Goal: Task Accomplishment & Management: Use online tool/utility

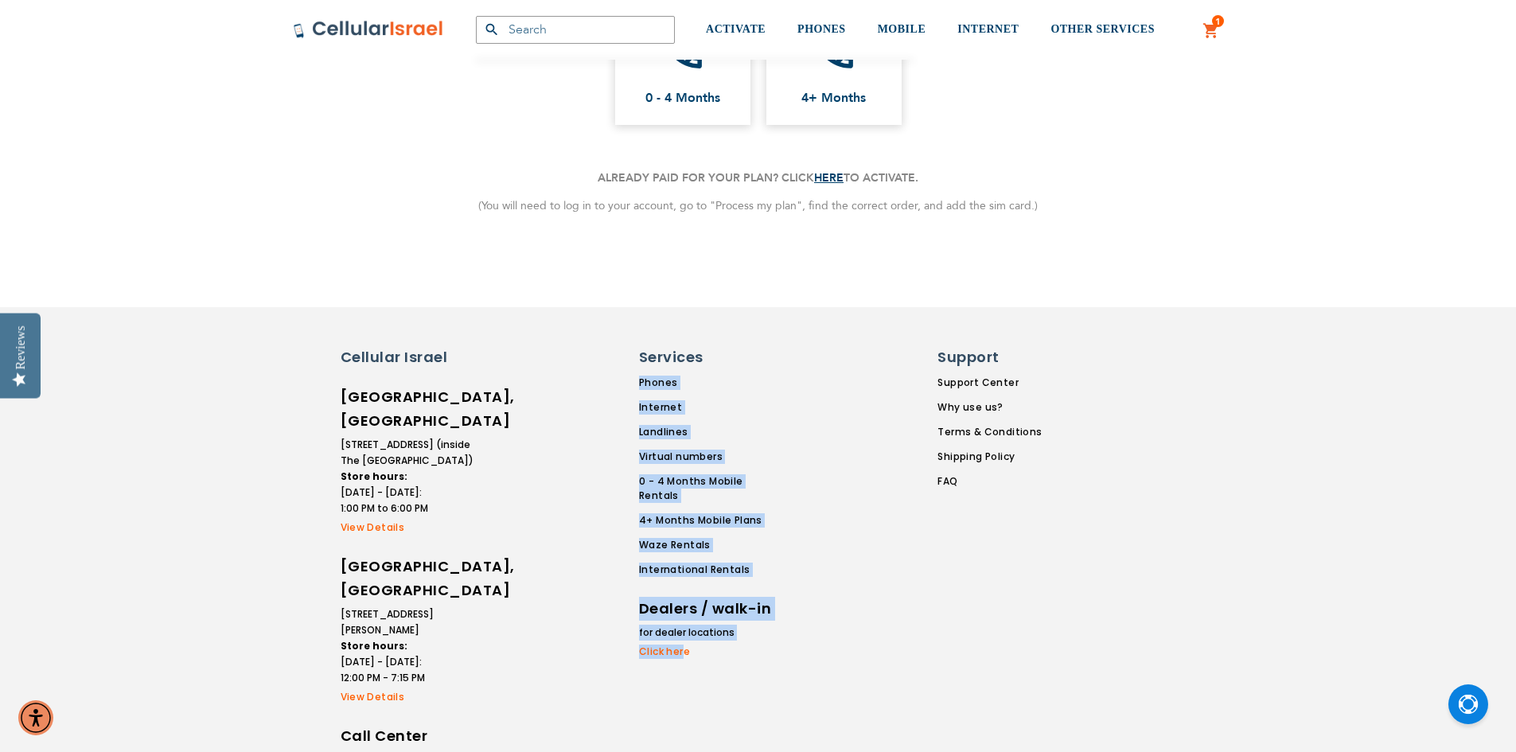
scroll to position [454, 0]
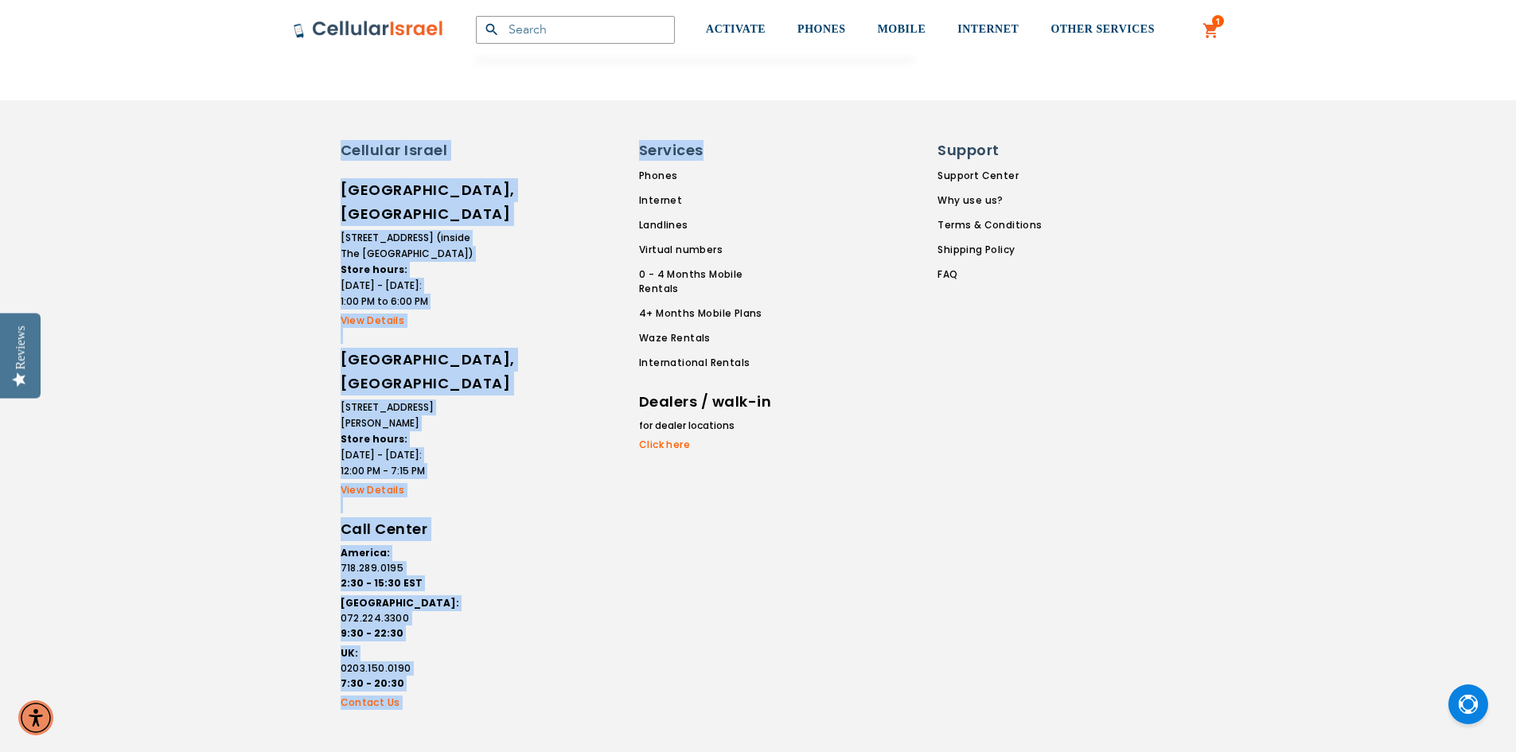
drag, startPoint x: 707, startPoint y: 601, endPoint x: 290, endPoint y: 134, distance: 626.6
click at [293, 140] on div "Cellular Israel Lakewood, NJ 1700 Madison Ave. (inside The Gentech Technology C…" at bounding box center [758, 427] width 955 height 574
drag, startPoint x: 590, startPoint y: 297, endPoint x: 593, endPoint y: 286, distance: 11.6
click at [590, 296] on div at bounding box center [573, 427] width 131 height 574
click at [602, 209] on div at bounding box center [573, 427] width 131 height 574
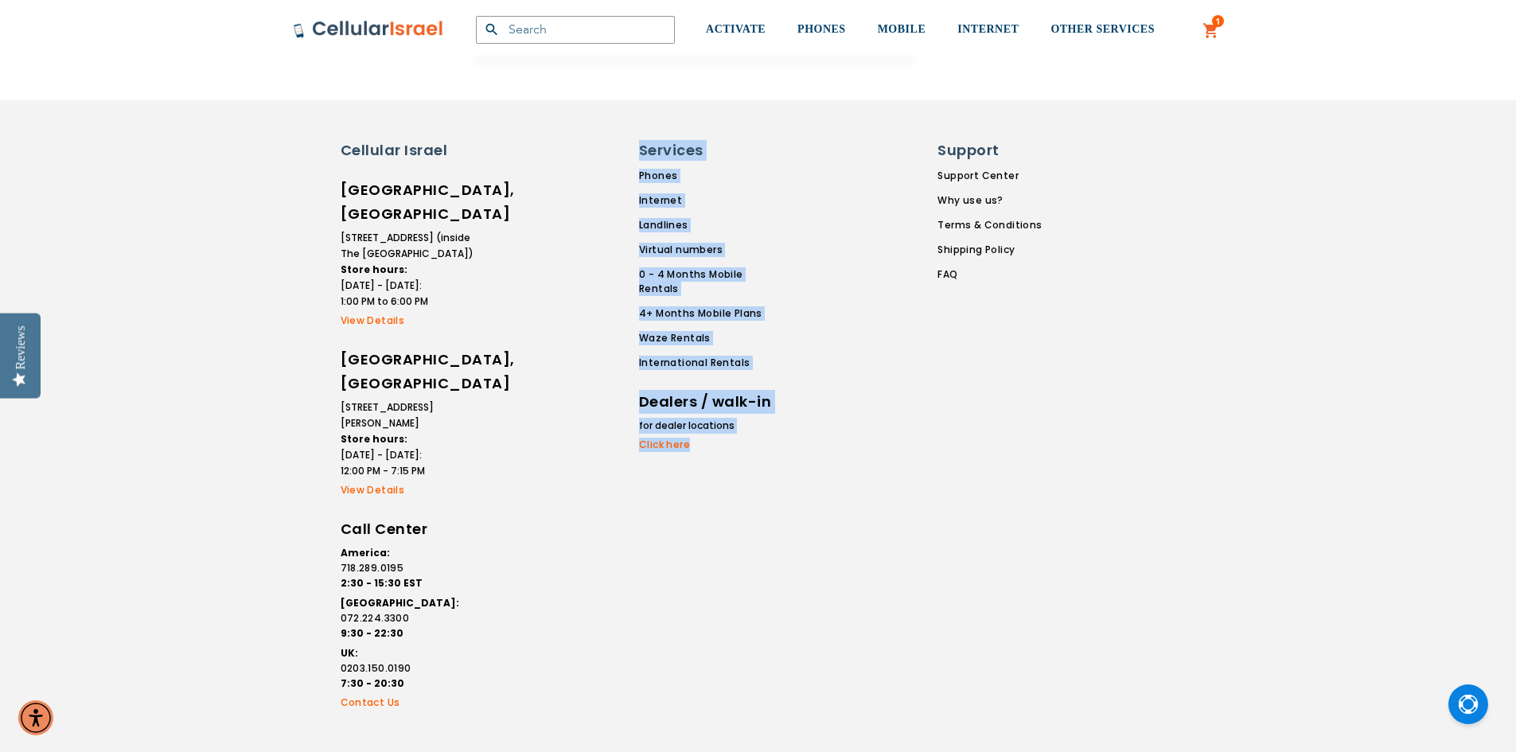
drag, startPoint x: 618, startPoint y: 177, endPoint x: 888, endPoint y: 328, distance: 308.8
click at [890, 328] on div "Cellular Israel Lakewood, NJ 1700 Madison Ave. (inside The Gentech Technology C…" at bounding box center [687, 427] width 716 height 574
click at [559, 284] on div at bounding box center [573, 427] width 131 height 574
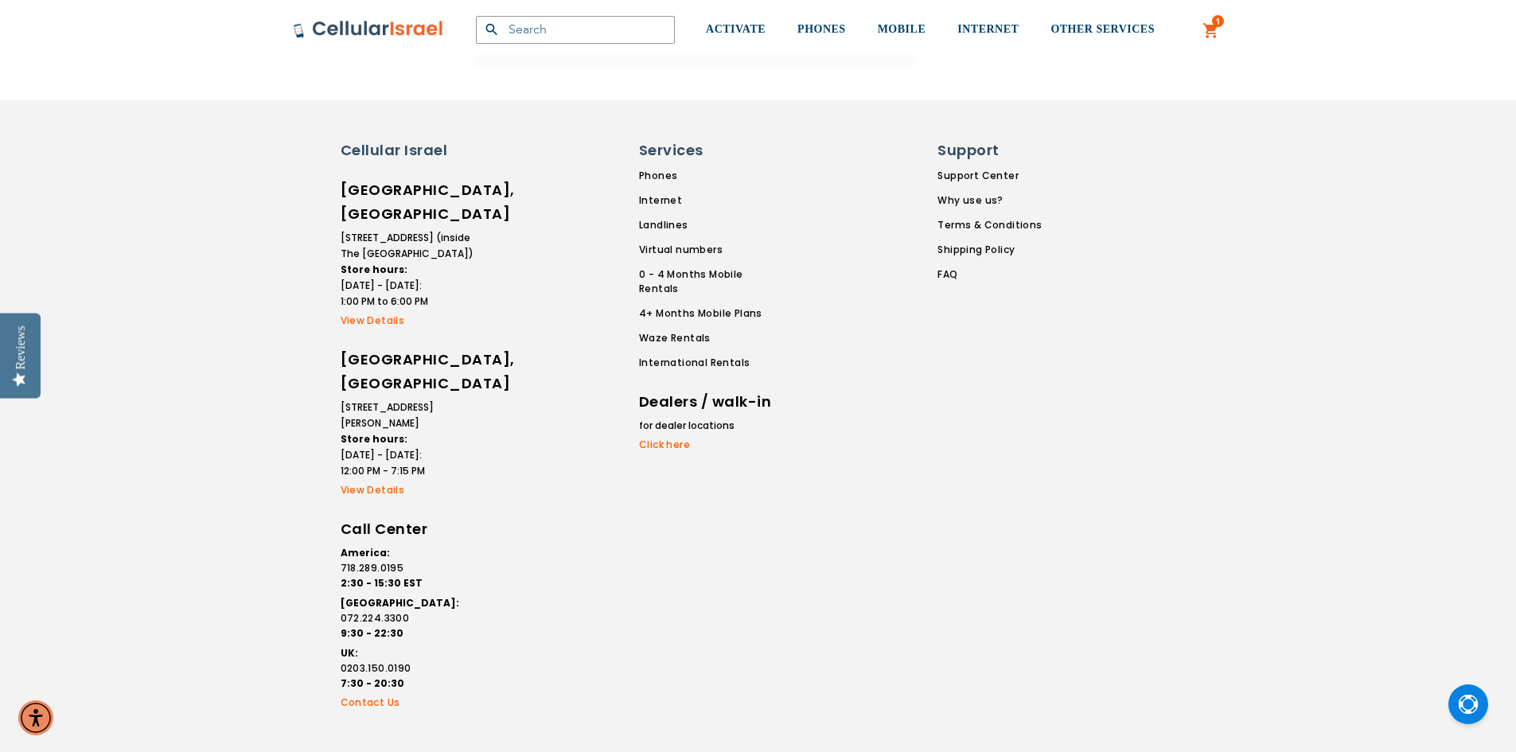
click at [413, 402] on li "2 Bais Yisroel Street Store hours: Sunday - Thursday: 12:00 PM - 7:15 PM" at bounding box center [408, 439] width 135 height 80
click at [415, 406] on li "2 Bais Yisroel Street Store hours: Sunday - Thursday: 12:00 PM - 7:15 PM" at bounding box center [408, 439] width 135 height 80
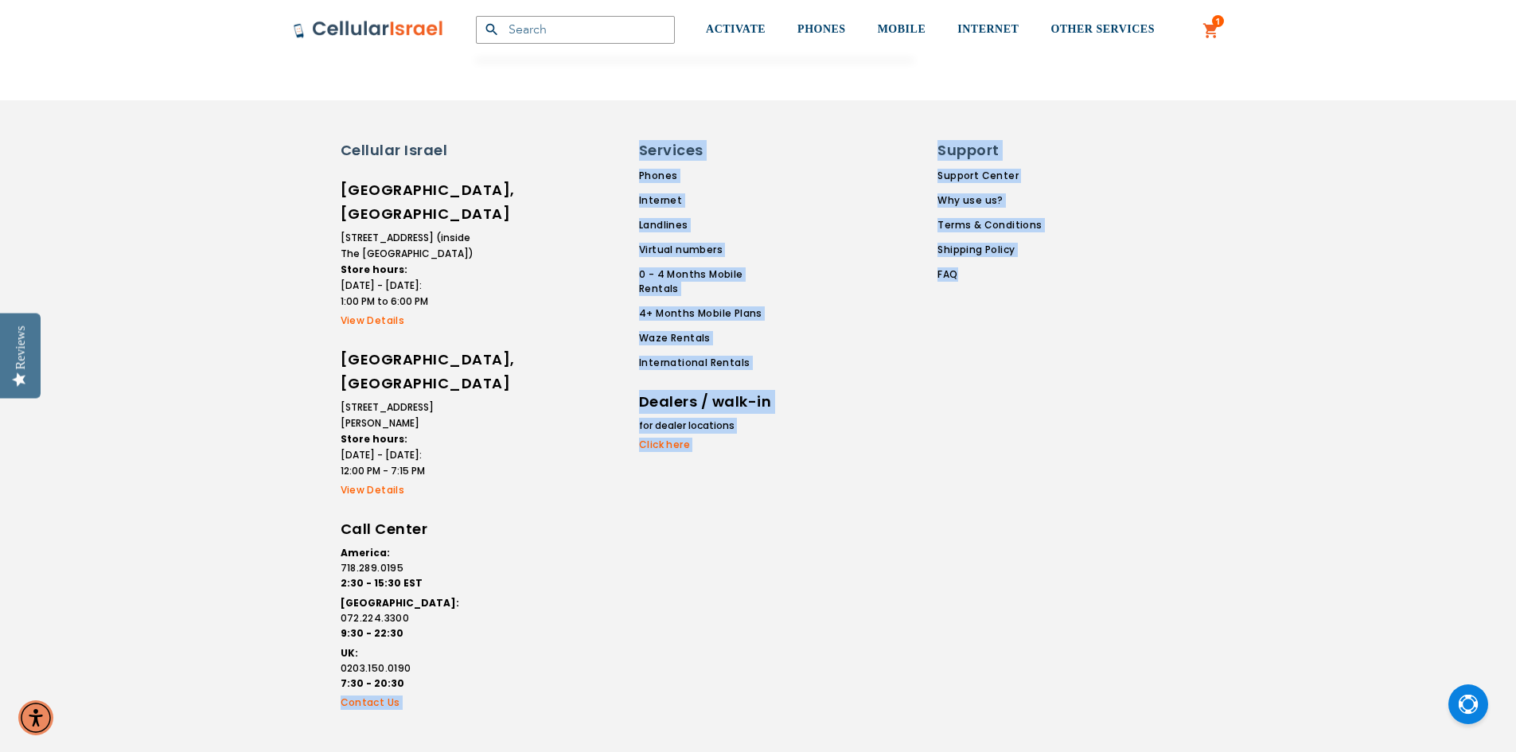
drag, startPoint x: 337, startPoint y: 661, endPoint x: 1044, endPoint y: 279, distance: 803.2
click at [1044, 279] on div "Cellular Israel Lakewood, NJ 1700 Madison Ave. (inside The Gentech Technology C…" at bounding box center [687, 427] width 716 height 574
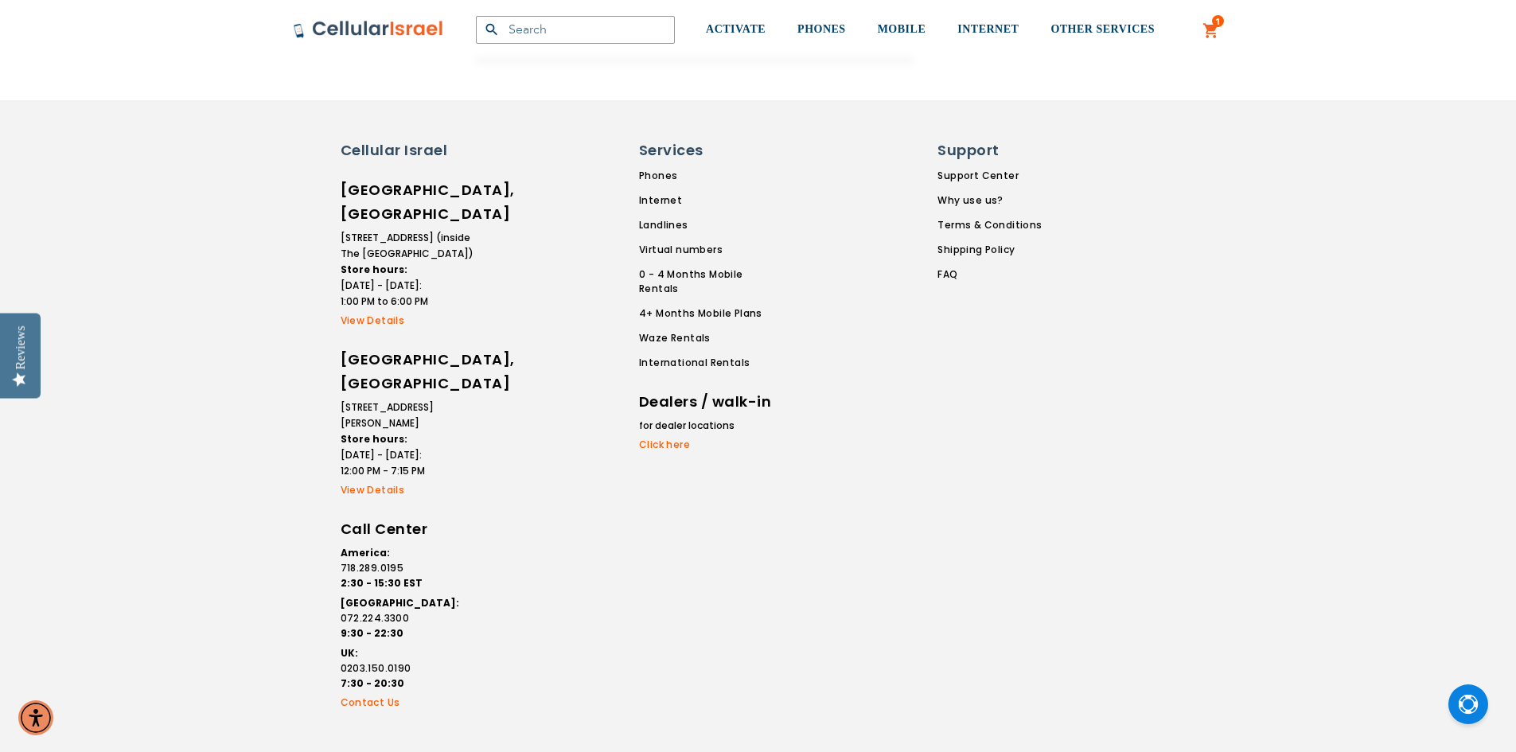
drag, startPoint x: 458, startPoint y: 547, endPoint x: 434, endPoint y: 561, distance: 26.7
click at [458, 595] on li "Israel: 072.224.3300 9:30 - 22:30" at bounding box center [408, 618] width 135 height 46
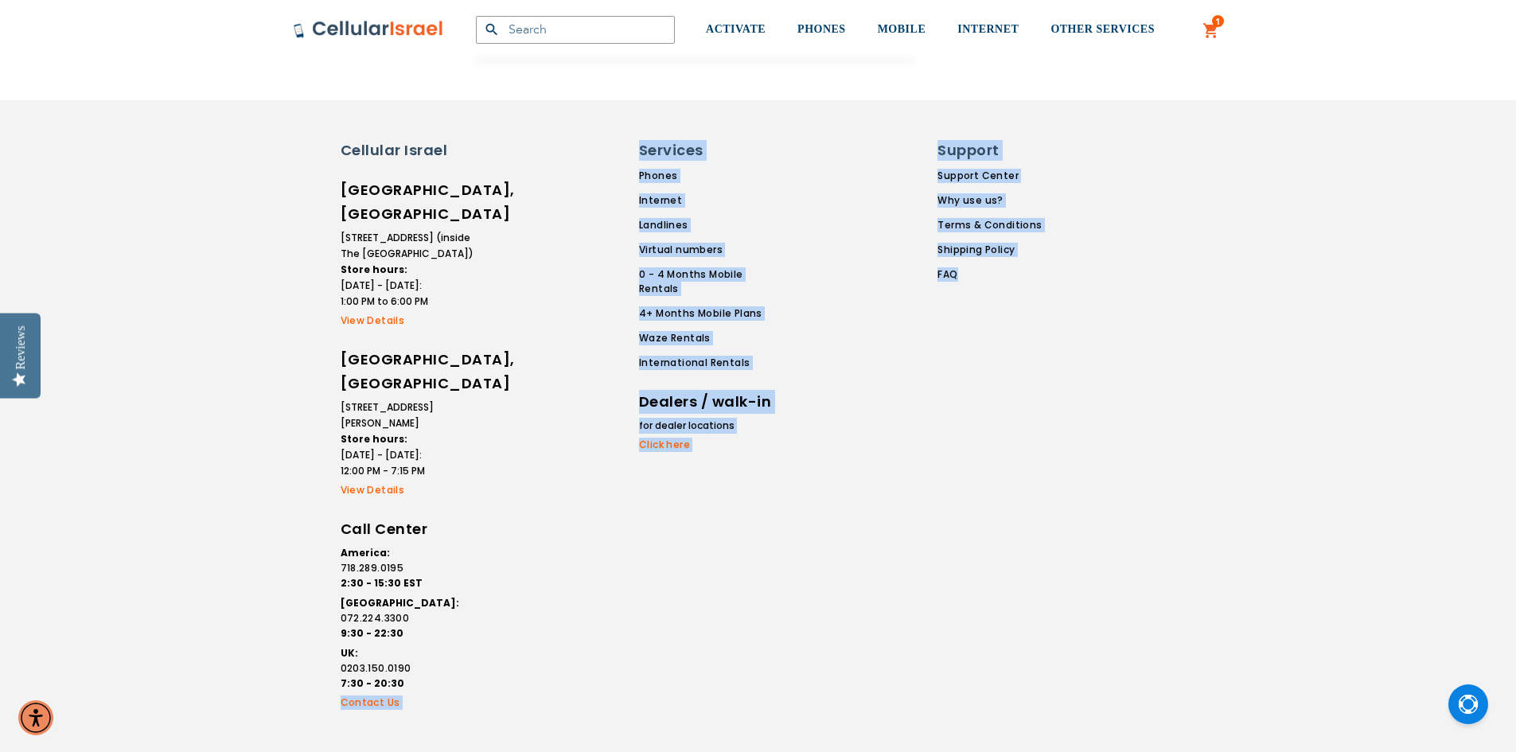
drag, startPoint x: 324, startPoint y: 658, endPoint x: 1047, endPoint y: 294, distance: 809.6
click at [1047, 294] on div "Cellular Israel Lakewood, NJ 1700 Madison Ave. (inside The Gentech Technology C…" at bounding box center [758, 427] width 955 height 574
click at [598, 430] on div at bounding box center [573, 427] width 131 height 574
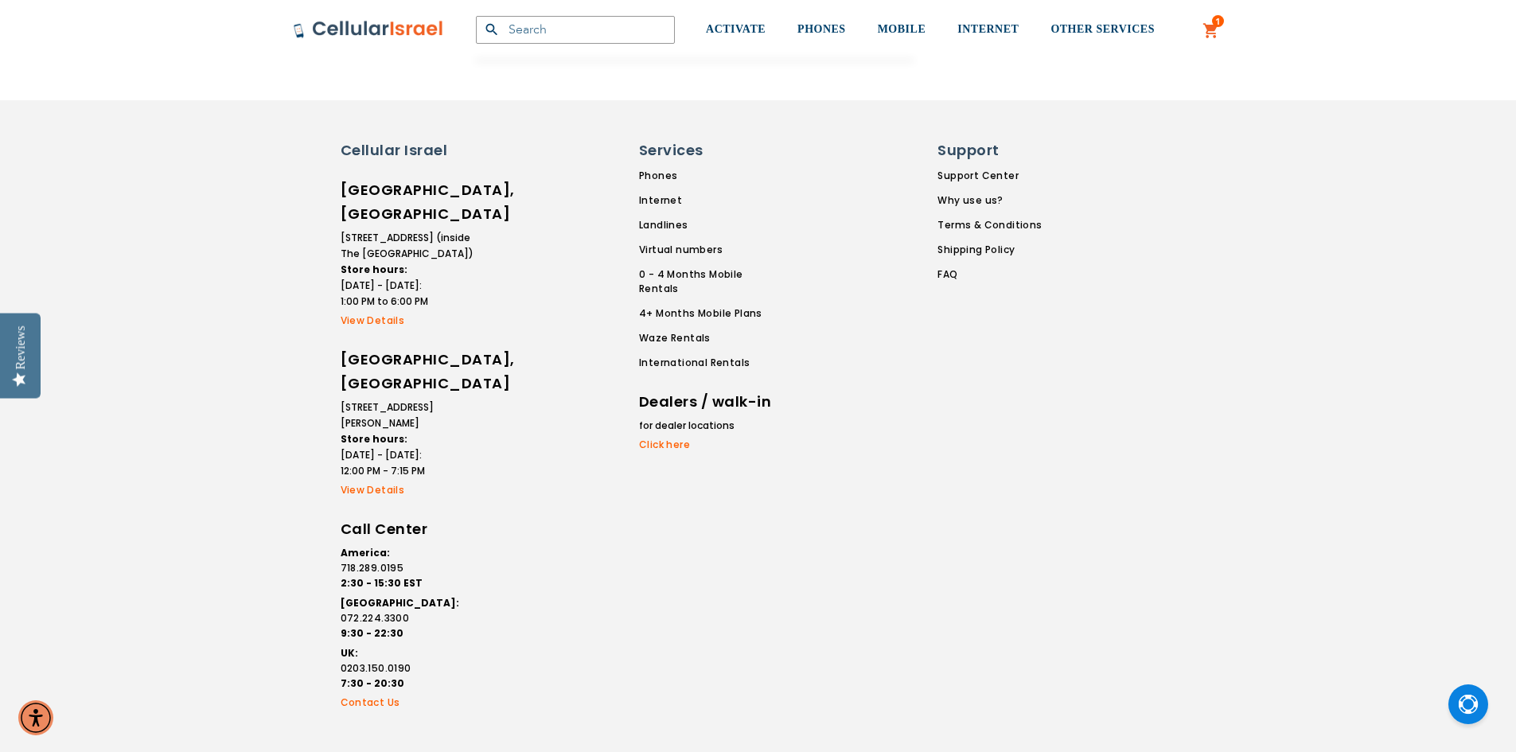
click at [317, 641] on div "Cellular Israel Lakewood, NJ 1700 Madison Ave. (inside The Gentech Technology C…" at bounding box center [758, 427] width 955 height 574
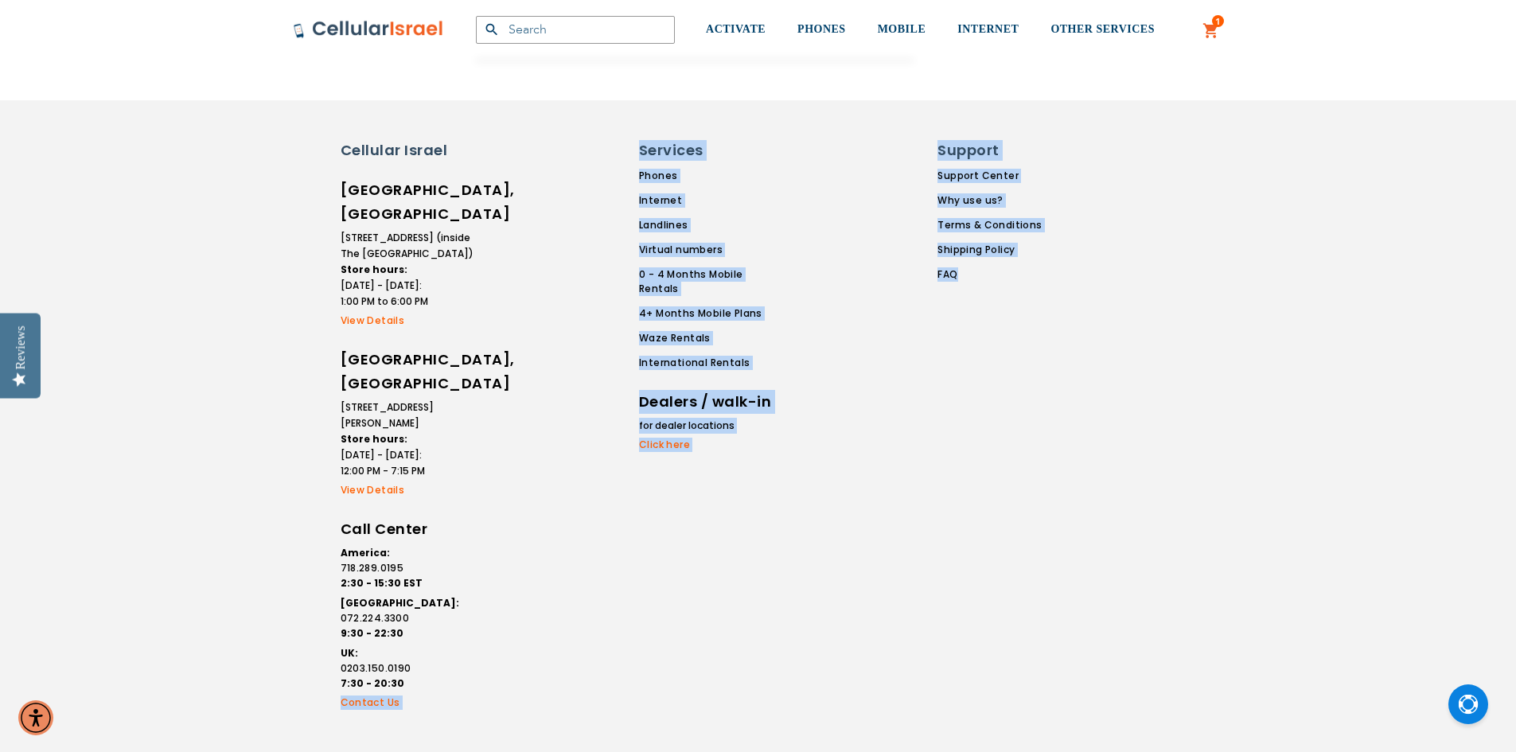
drag, startPoint x: 328, startPoint y: 655, endPoint x: 1131, endPoint y: 296, distance: 879.4
click at [1135, 282] on div "Cellular Israel Lakewood, NJ 1700 Madison Ave. (inside The Gentech Technology C…" at bounding box center [758, 427] width 955 height 574
click at [1073, 147] on div "Cellular Israel Lakewood, NJ 1700 Madison Ave. (inside The Gentech Technology C…" at bounding box center [758, 427] width 955 height 574
click at [1016, 159] on h6 "Support" at bounding box center [984, 150] width 95 height 21
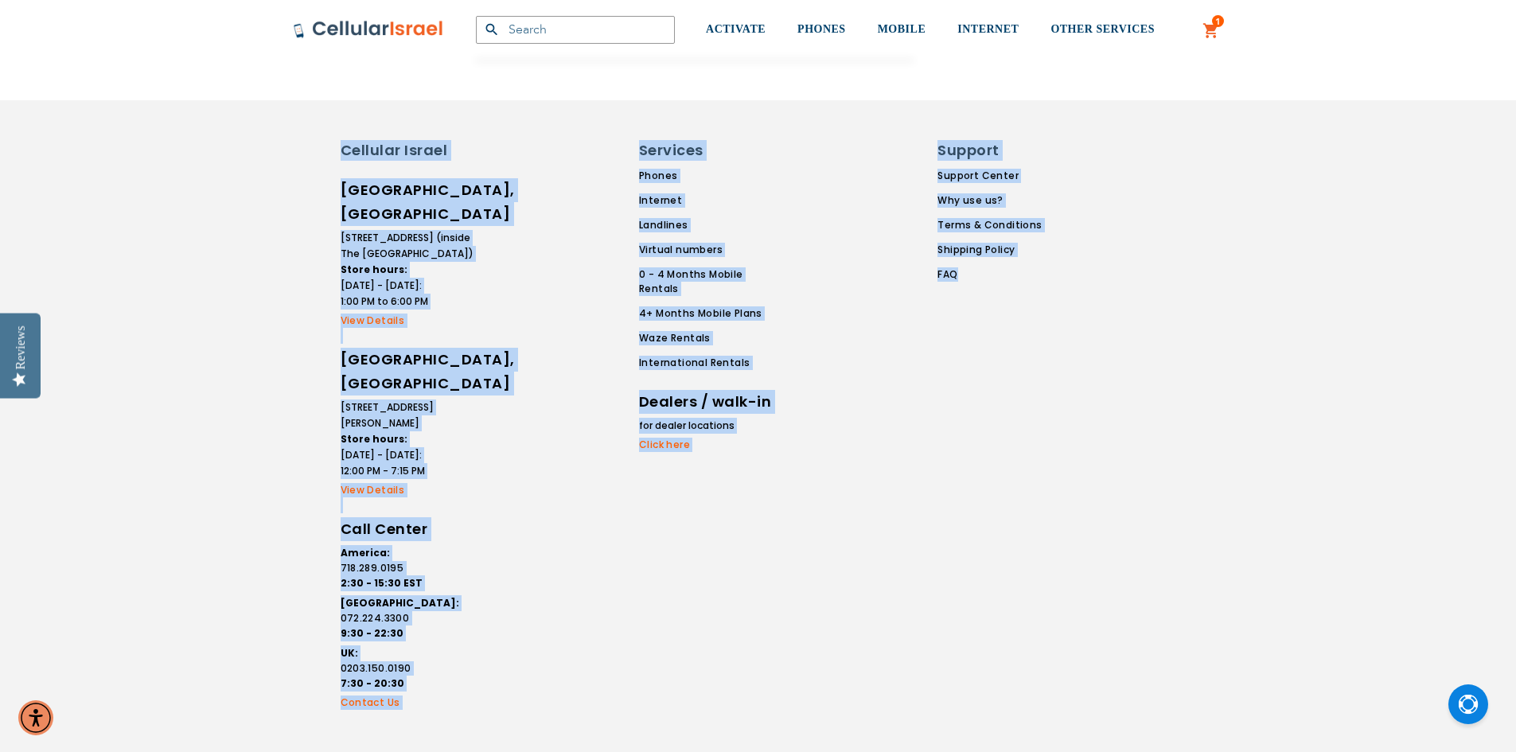
drag, startPoint x: 324, startPoint y: 151, endPoint x: 1142, endPoint y: 329, distance: 837.0
click at [1147, 321] on div "Cellular Israel Lakewood, NJ 1700 Madison Ave. (inside The Gentech Technology C…" at bounding box center [758, 427] width 955 height 574
click at [270, 207] on div "Cellular Israel Lakewood, NJ 1700 Madison Ave. (inside The Gentech Technology C…" at bounding box center [758, 426] width 1516 height 653
click at [296, 177] on div "Cellular Israel Lakewood, NJ 1700 Madison Ave. (inside The Gentech Technology C…" at bounding box center [758, 427] width 955 height 574
click at [318, 158] on div "Cellular Israel Lakewood, NJ 1700 Madison Ave. (inside The Gentech Technology C…" at bounding box center [758, 427] width 955 height 574
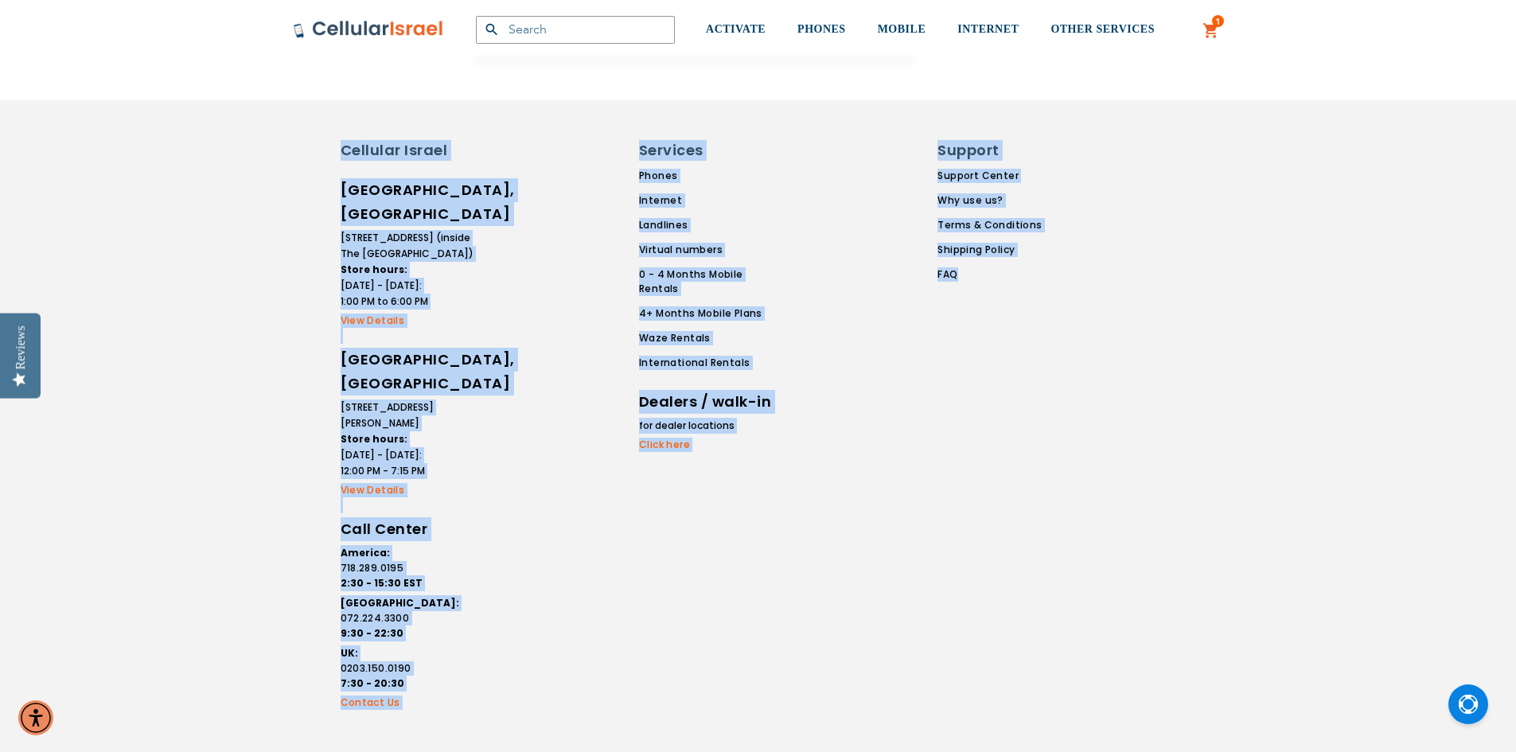
click at [330, 166] on div "Cellular Israel Lakewood, NJ 1700 Madison Ave. (inside The Gentech Technology C…" at bounding box center [687, 427] width 716 height 574
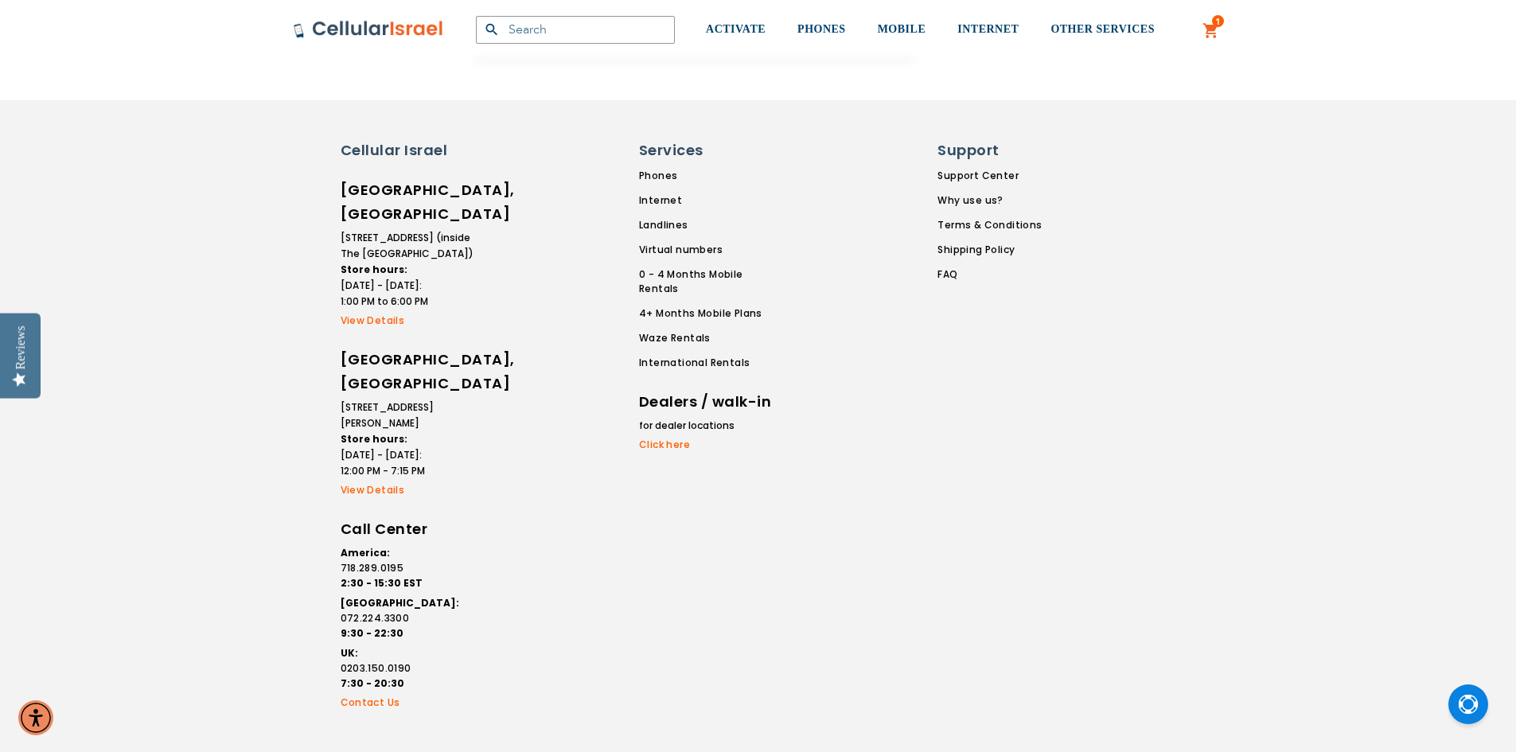
click at [323, 167] on div "Cellular Israel Lakewood, NJ 1700 Madison Ave. (inside The Gentech Technology C…" at bounding box center [758, 427] width 955 height 574
click at [325, 168] on div "Cellular Israel Lakewood, NJ 1700 Madison Ave. (inside The Gentech Technology C…" at bounding box center [758, 427] width 955 height 574
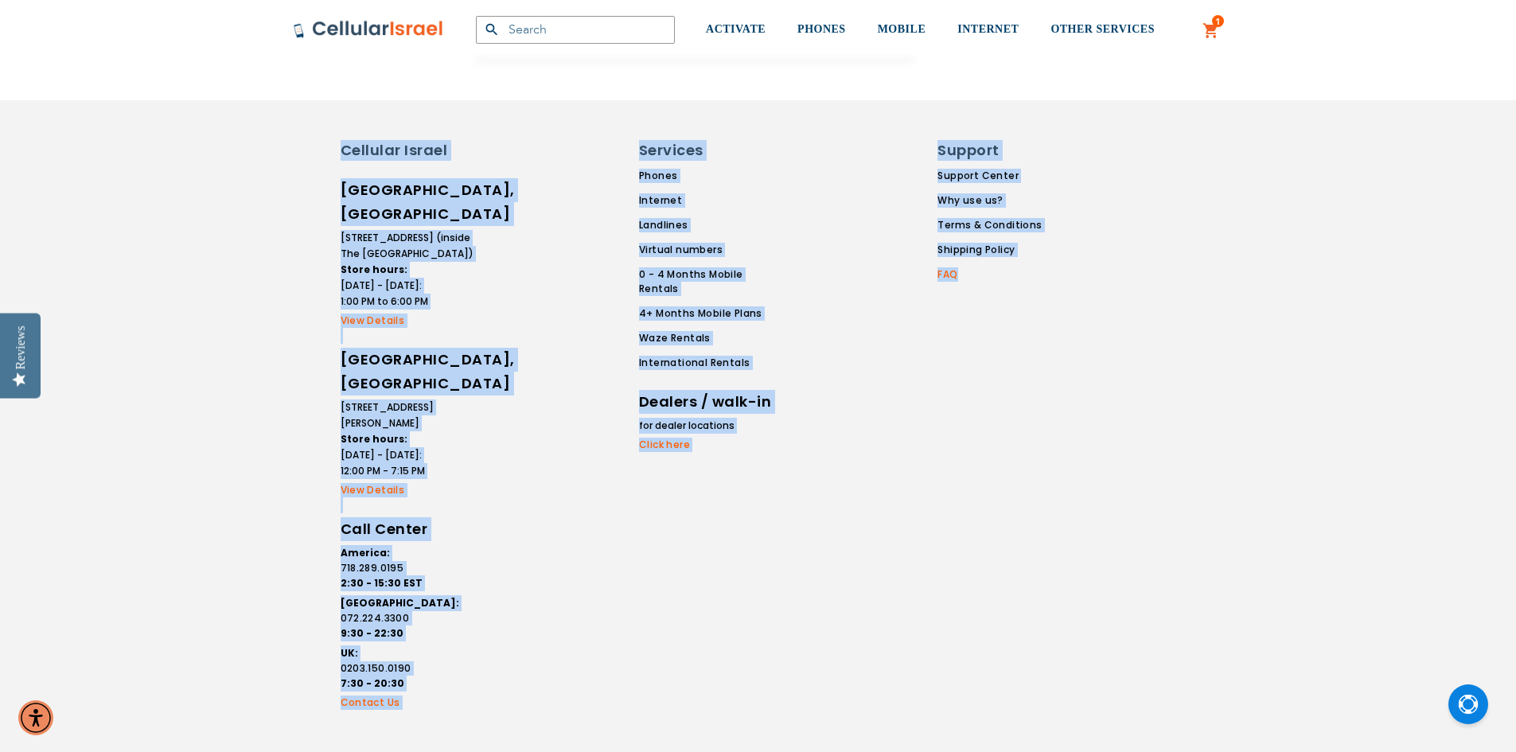
drag, startPoint x: 336, startPoint y: 145, endPoint x: 1028, endPoint y: 272, distance: 703.9
click at [1028, 272] on div "Cellular Israel Lakewood, NJ 1700 Madison Ave. (inside The Gentech Technology C…" at bounding box center [687, 427] width 716 height 574
click at [297, 182] on div "Cellular Israel Lakewood, NJ 1700 Madison Ave. (inside The Gentech Technology C…" at bounding box center [758, 427] width 955 height 574
drag, startPoint x: 308, startPoint y: 162, endPoint x: 778, endPoint y: 426, distance: 539.8
click at [1103, 426] on div "Cellular Israel Lakewood, NJ 1700 Madison Ave. (inside The Gentech Technology C…" at bounding box center [758, 427] width 955 height 574
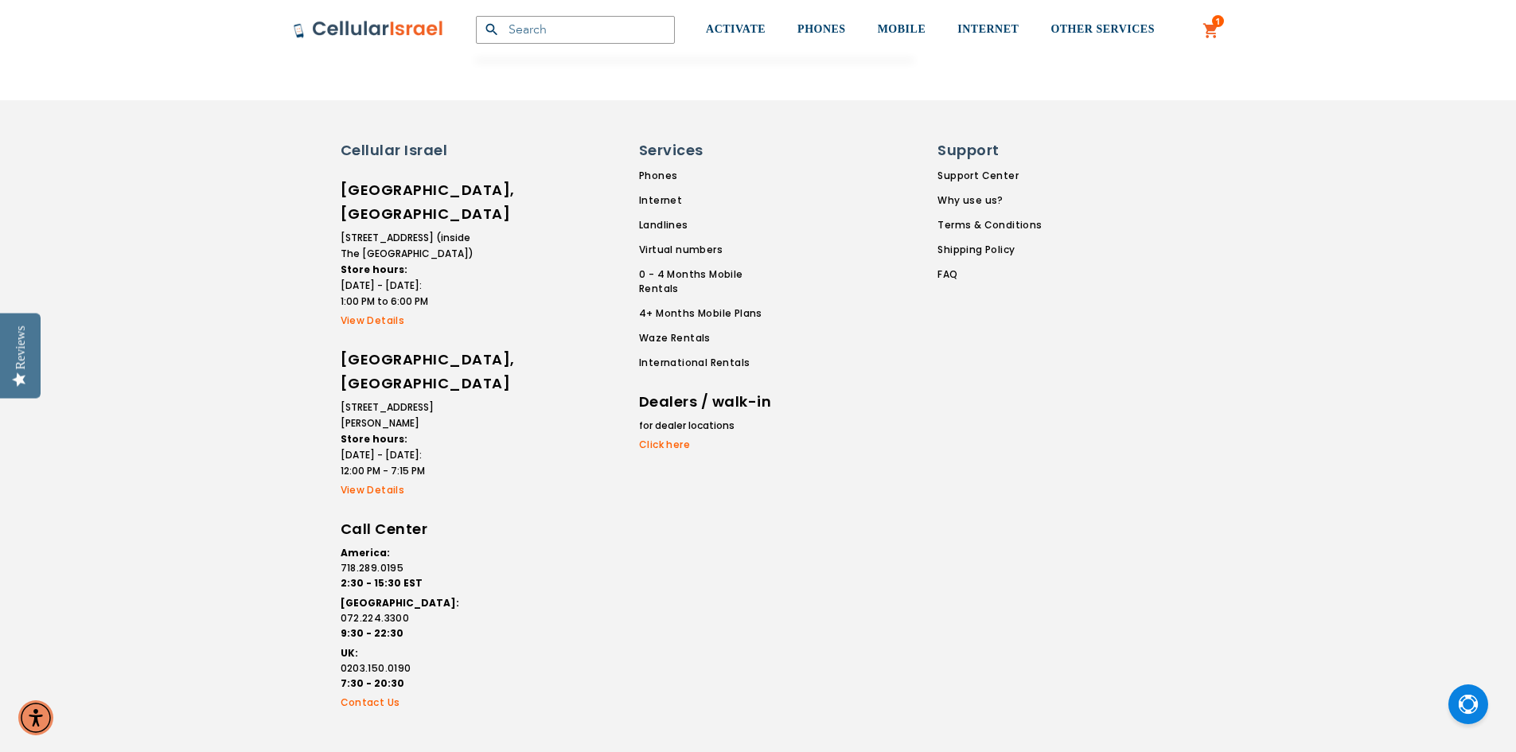
drag, startPoint x: 315, startPoint y: 132, endPoint x: 325, endPoint y: 150, distance: 19.9
click at [316, 134] on div "Cellular Israel Lakewood, NJ 1700 Madison Ave. (inside The Gentech Technology C…" at bounding box center [758, 426] width 1516 height 653
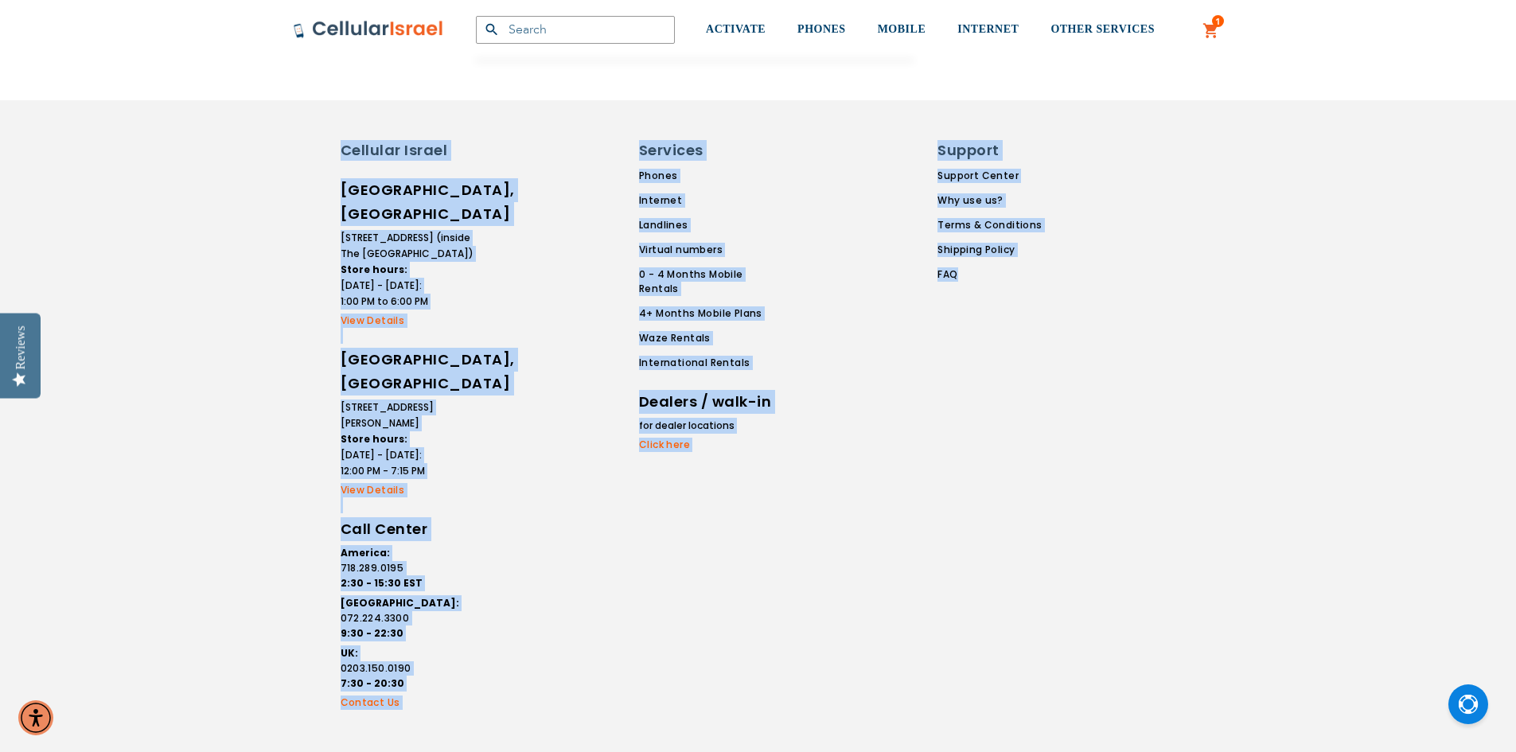
drag, startPoint x: 341, startPoint y: 159, endPoint x: 956, endPoint y: 448, distance: 678.8
click at [983, 436] on div "Cellular Israel Lakewood, NJ 1700 Madison Ave. (inside The Gentech Technology C…" at bounding box center [687, 427] width 716 height 574
click at [510, 313] on div at bounding box center [573, 427] width 131 height 574
click at [482, 210] on div "Cellular Israel Lakewood, NJ 1700 Madison Ave. (inside The Gentech Technology C…" at bounding box center [424, 427] width 167 height 574
click at [462, 181] on h6 "[GEOGRAPHIC_DATA], [GEOGRAPHIC_DATA]" at bounding box center [408, 202] width 135 height 48
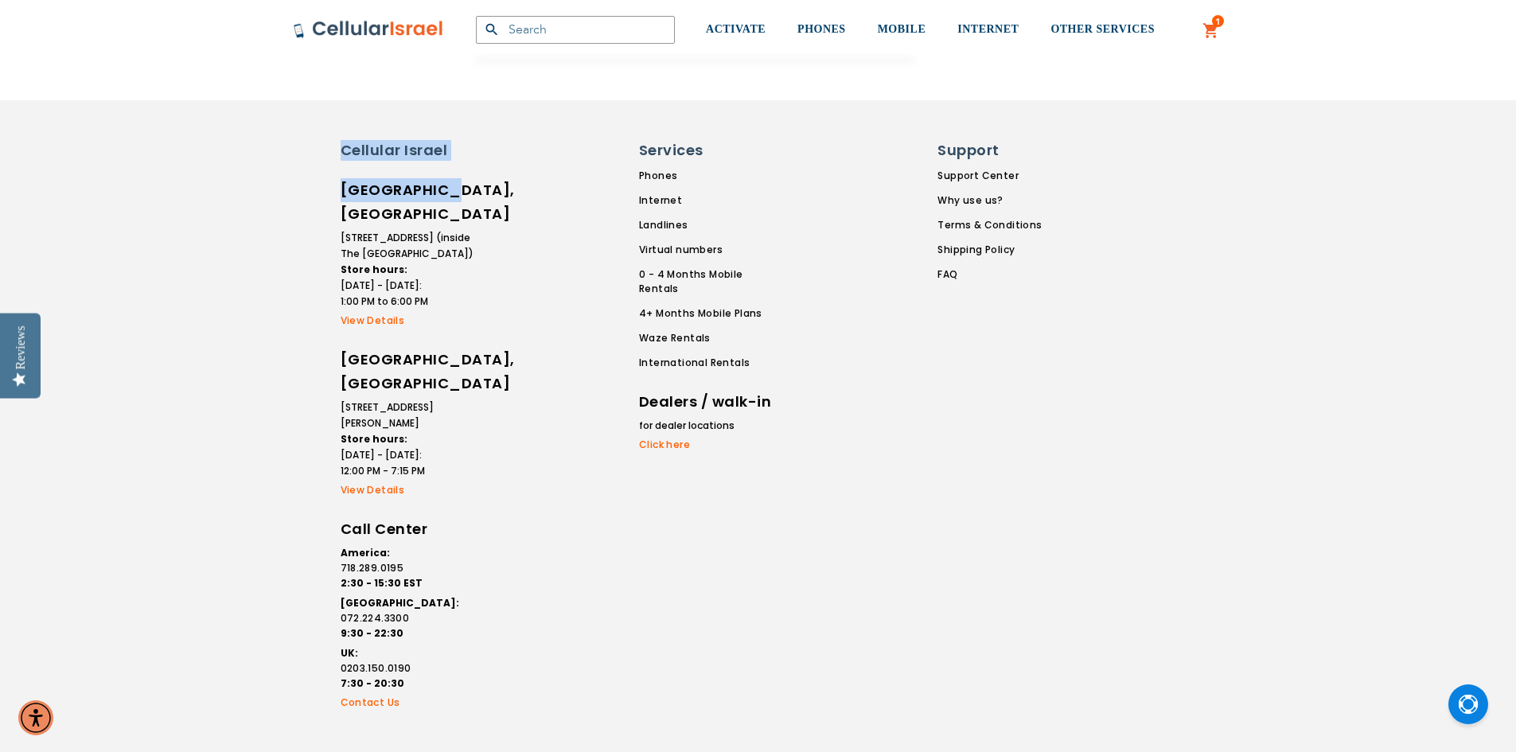
click at [461, 181] on h6 "[GEOGRAPHIC_DATA], [GEOGRAPHIC_DATA]" at bounding box center [408, 202] width 135 height 48
drag, startPoint x: 469, startPoint y: 179, endPoint x: 460, endPoint y: 182, distance: 10.1
click at [469, 180] on h6 "[GEOGRAPHIC_DATA], [GEOGRAPHIC_DATA]" at bounding box center [408, 202] width 135 height 48
click at [429, 180] on h6 "[GEOGRAPHIC_DATA], [GEOGRAPHIC_DATA]" at bounding box center [408, 202] width 135 height 48
click at [759, 26] on span "ACTIVATE" at bounding box center [736, 29] width 60 height 12
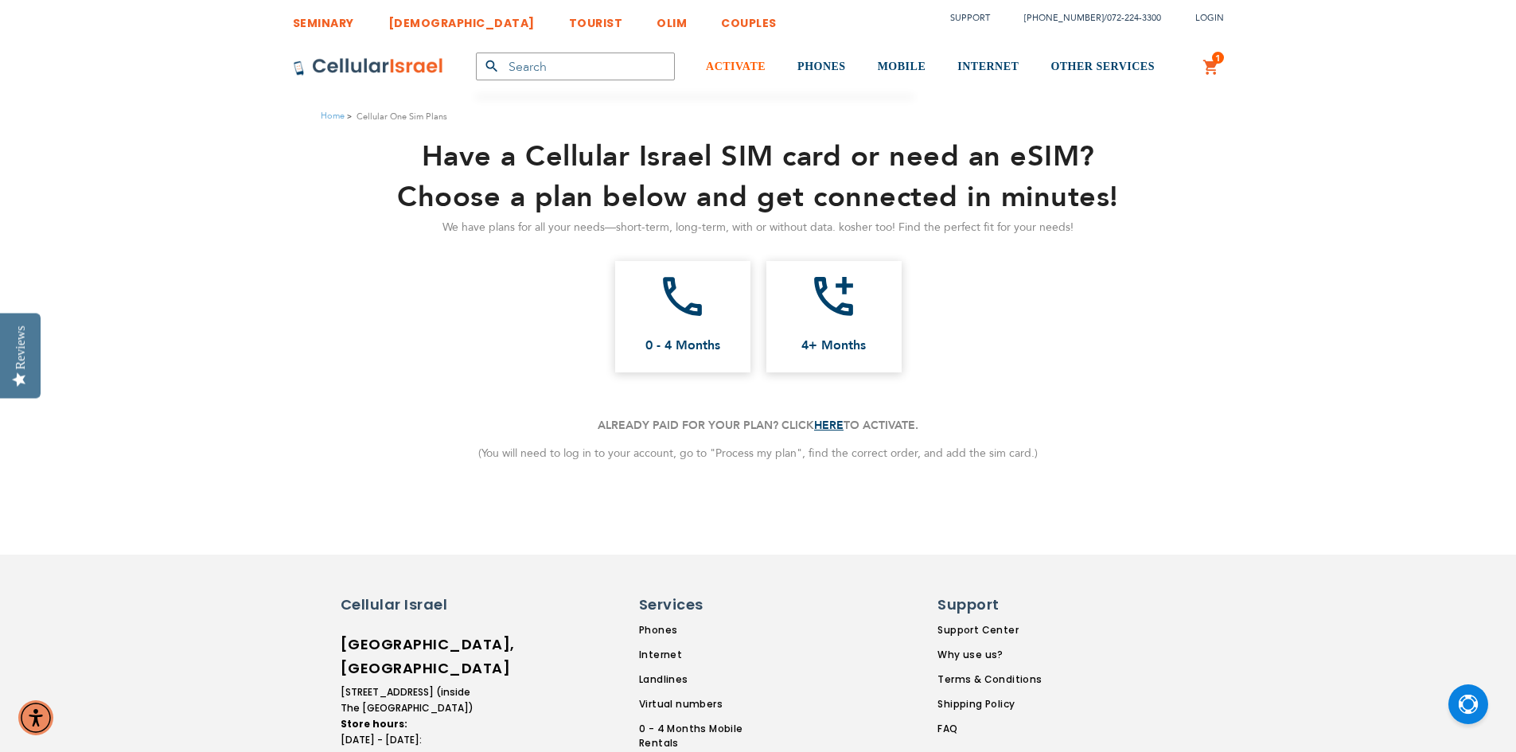
click at [725, 58] on link "ACTIVATE" at bounding box center [736, 67] width 60 height 60
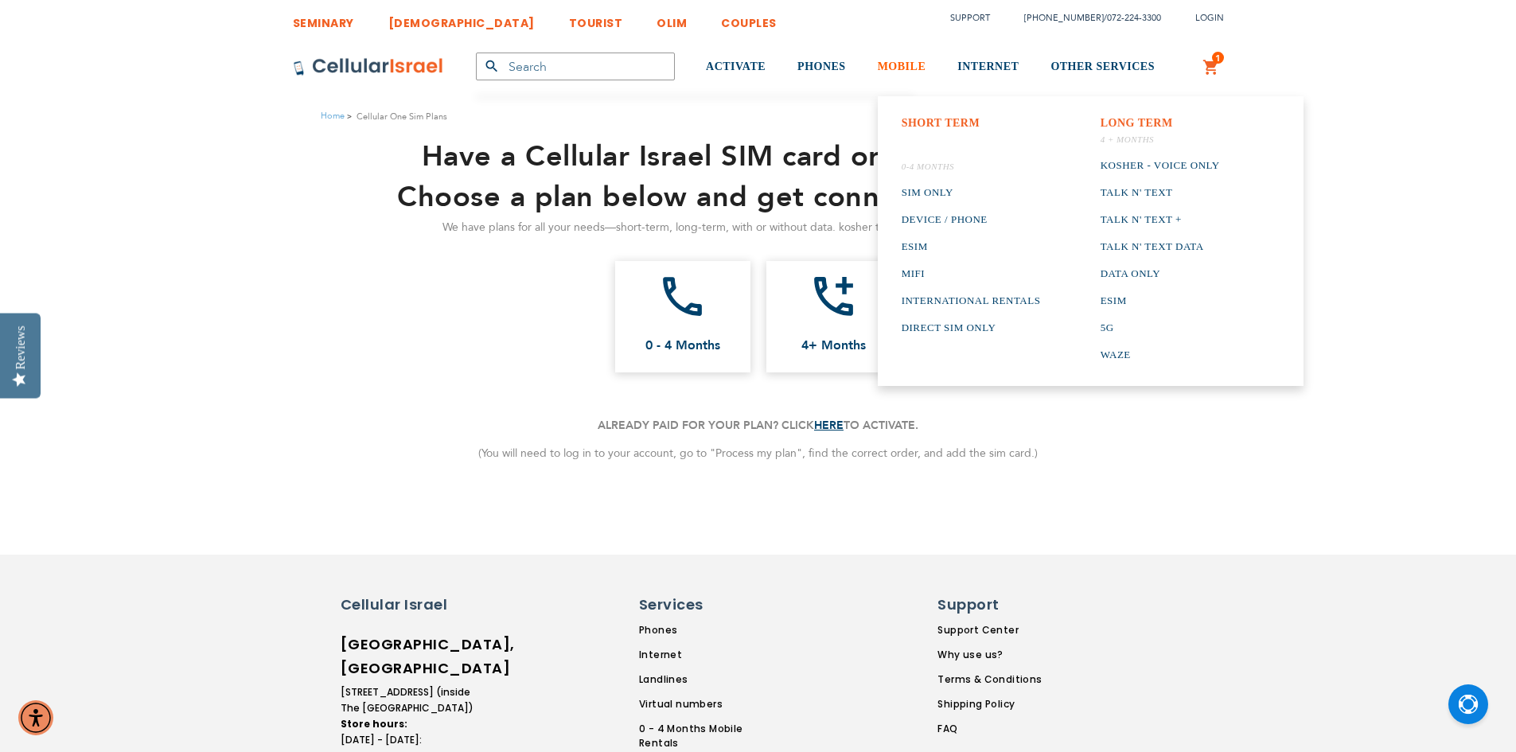
click at [895, 67] on span "MOBILE" at bounding box center [902, 66] width 49 height 12
